Goal: Task Accomplishment & Management: Manage account settings

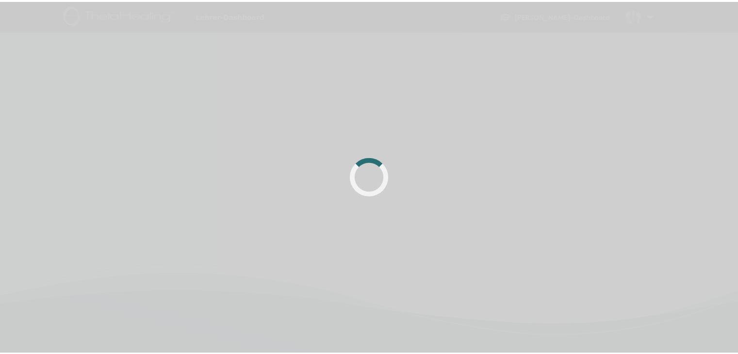
scroll to position [51, 0]
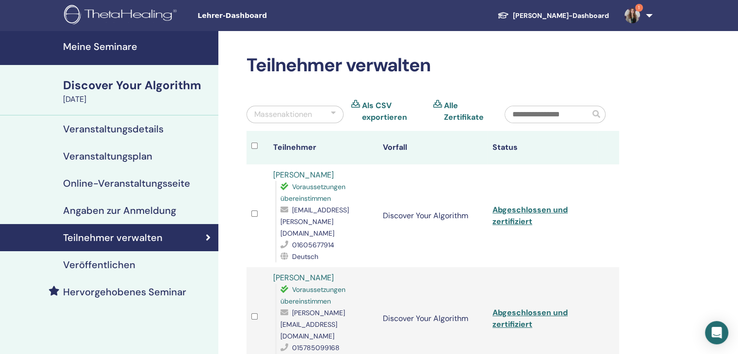
click at [648, 14] on link "1" at bounding box center [636, 15] width 40 height 31
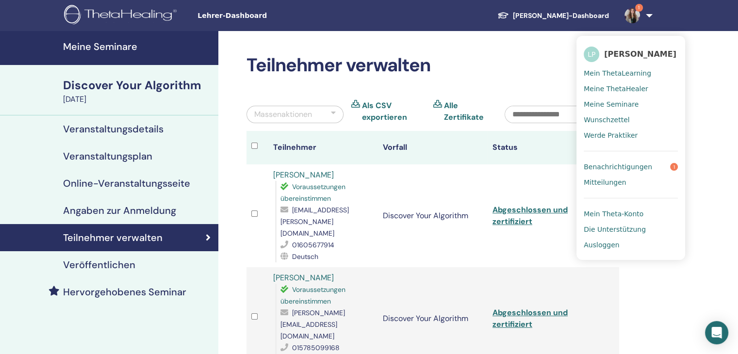
click at [640, 169] on span "Benachrichtigungen" at bounding box center [617, 166] width 68 height 9
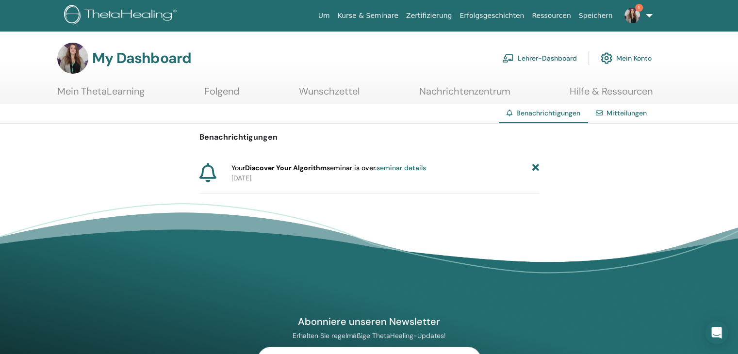
click at [532, 169] on icon at bounding box center [534, 168] width 7 height 10
